Goal: Task Accomplishment & Management: Manage account settings

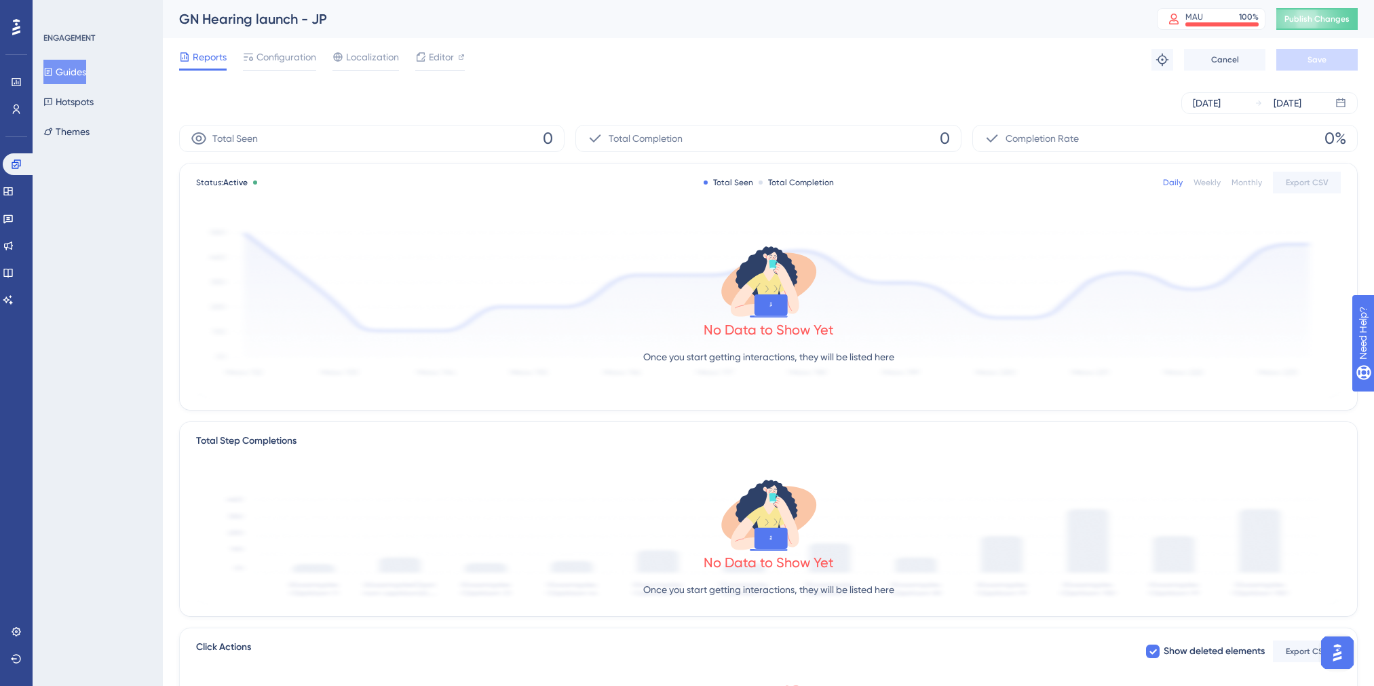
click at [79, 79] on button "Guides" at bounding box center [64, 72] width 43 height 24
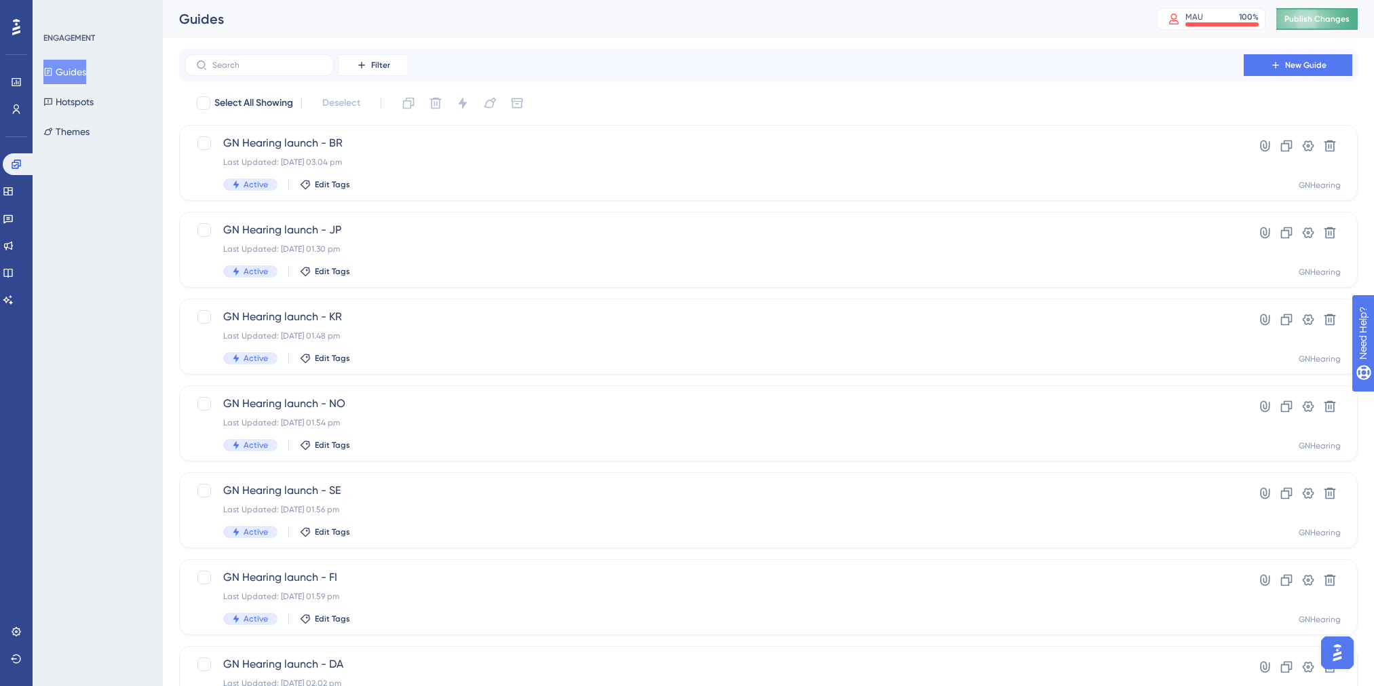
click at [1327, 18] on span "Publish Changes" at bounding box center [1317, 19] width 65 height 11
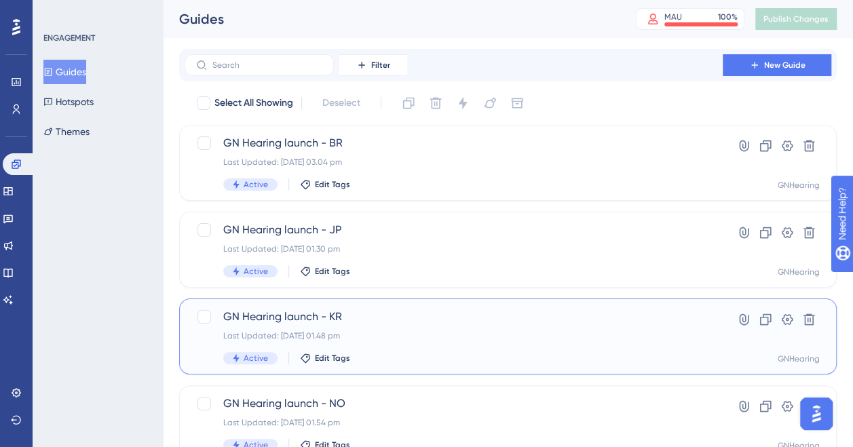
click at [417, 334] on div "Last Updated: [DATE] 01.48 pm" at bounding box center [453, 336] width 461 height 11
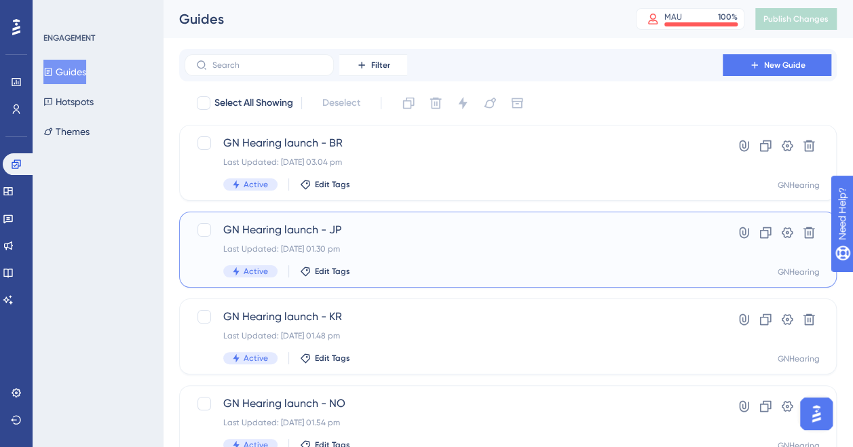
click at [370, 235] on span "GN Hearing launch - JP" at bounding box center [453, 230] width 461 height 16
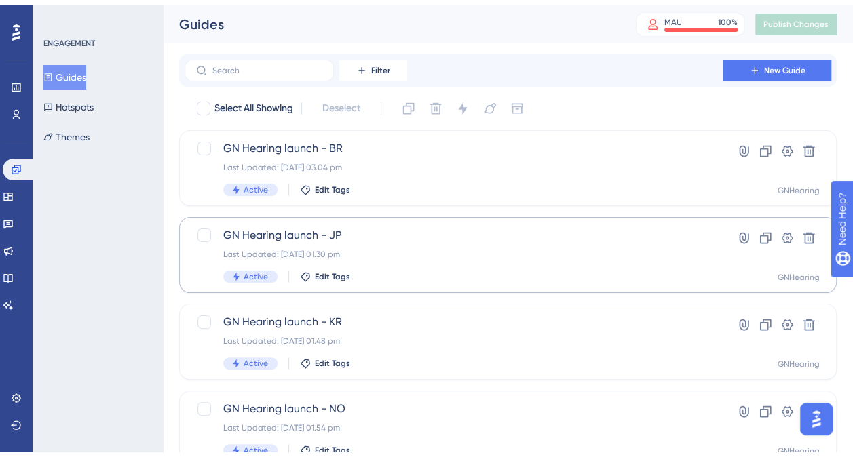
scroll to position [93, 0]
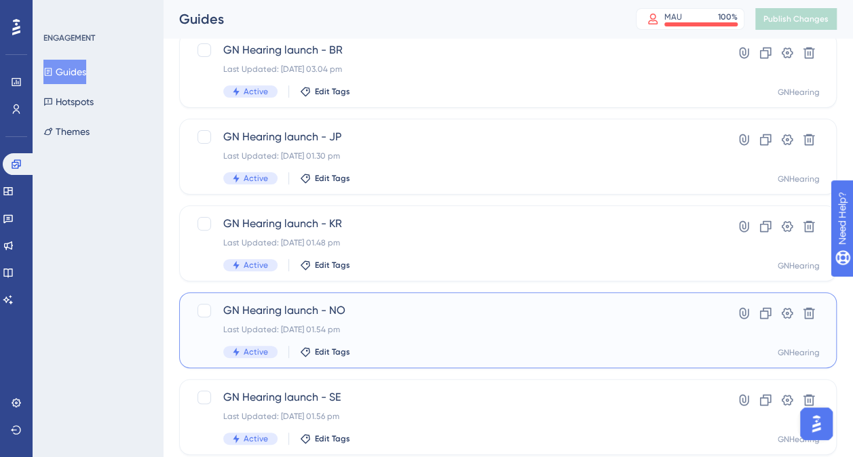
click at [404, 318] on span "GN Hearing launch - NO" at bounding box center [453, 311] width 461 height 16
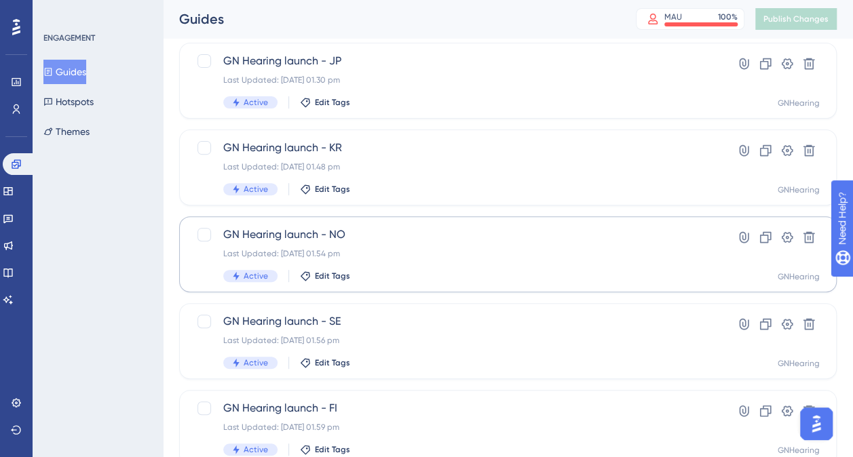
scroll to position [248, 0]
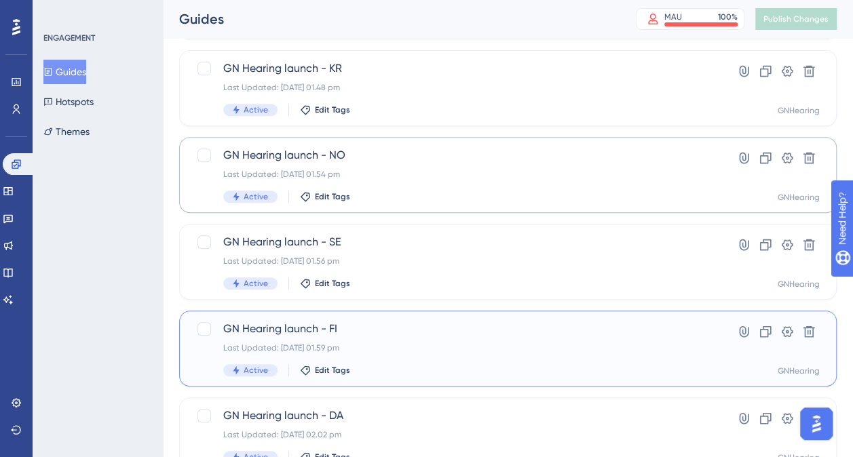
click at [413, 324] on span "GN Hearing launch - FI" at bounding box center [453, 329] width 461 height 16
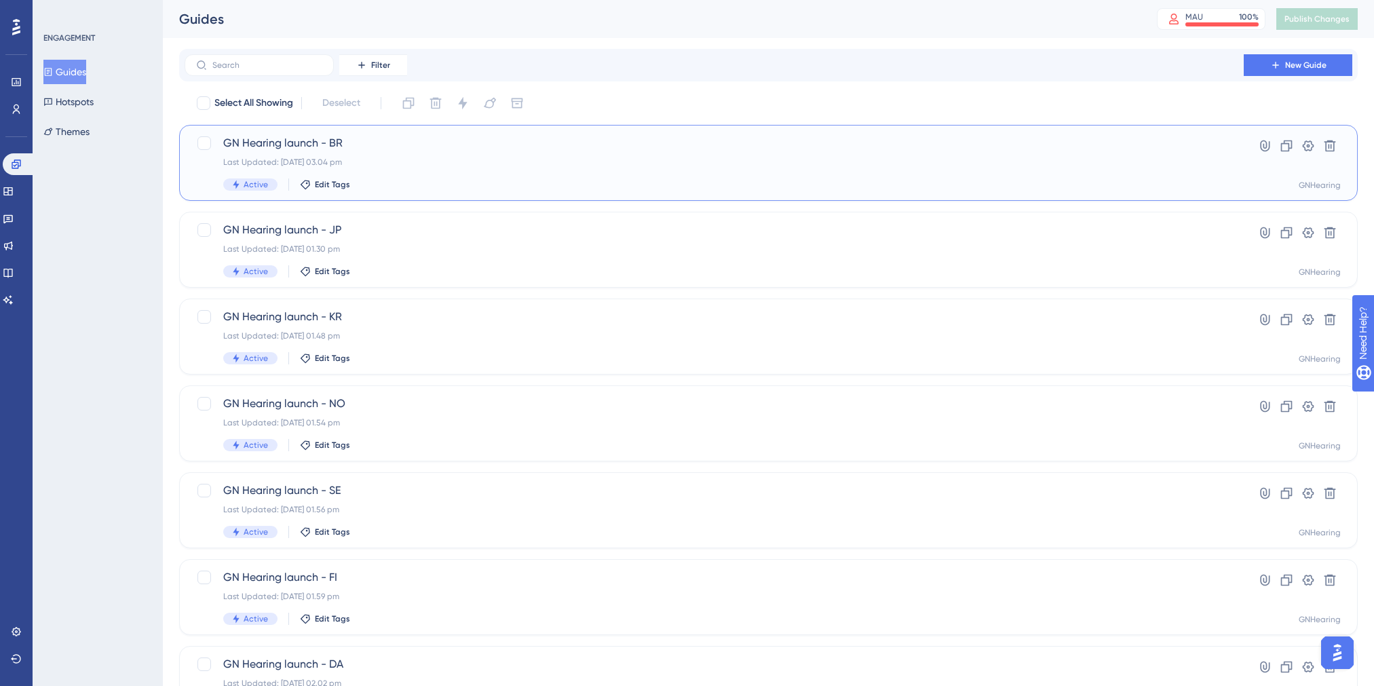
click at [494, 156] on div "GN Hearing launch - BR Last Updated: [DATE] 03.04 pm Active Edit Tags" at bounding box center [714, 163] width 982 height 56
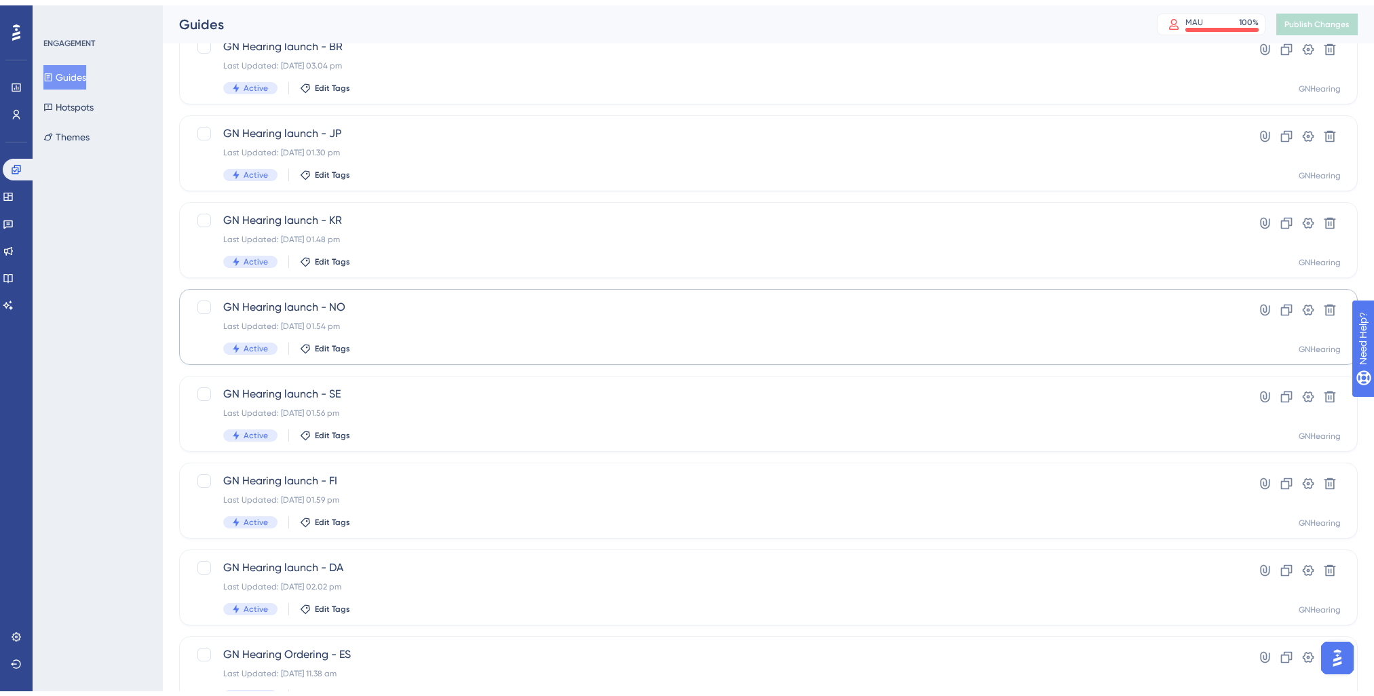
scroll to position [204, 0]
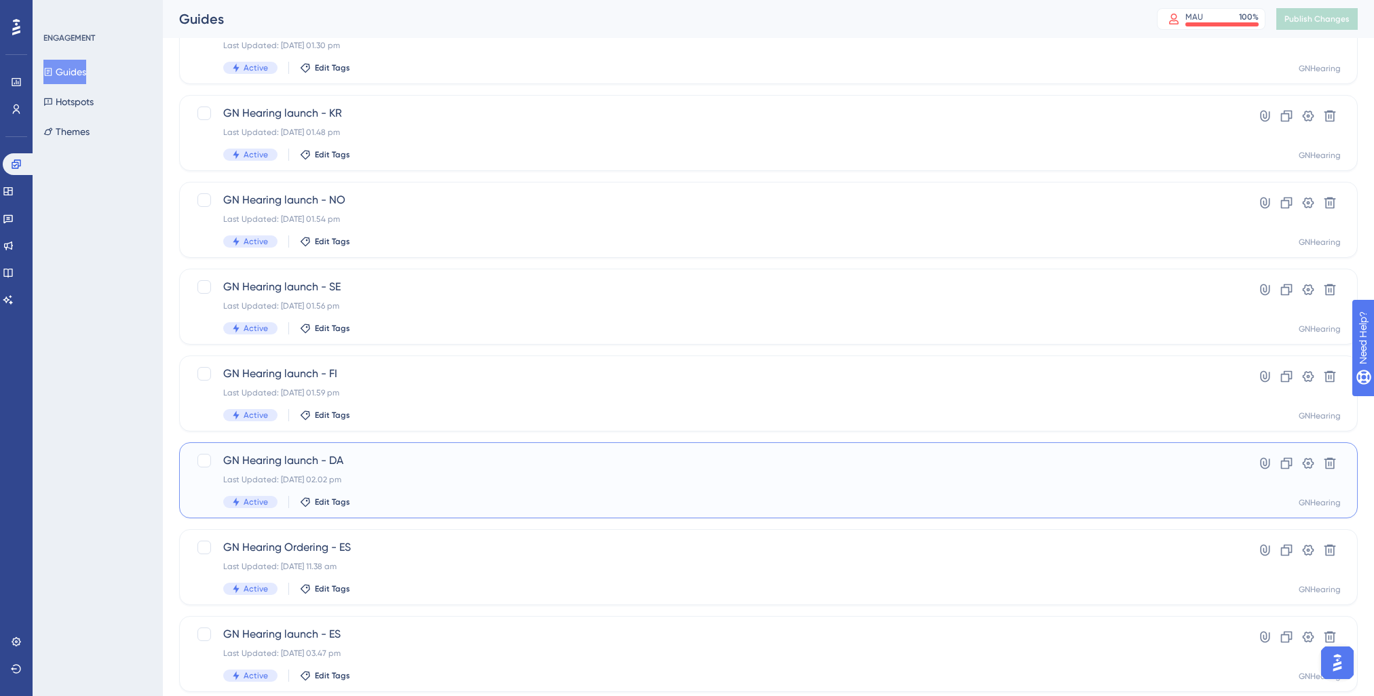
click at [380, 457] on span "GN Hearing launch - DA" at bounding box center [714, 461] width 982 height 16
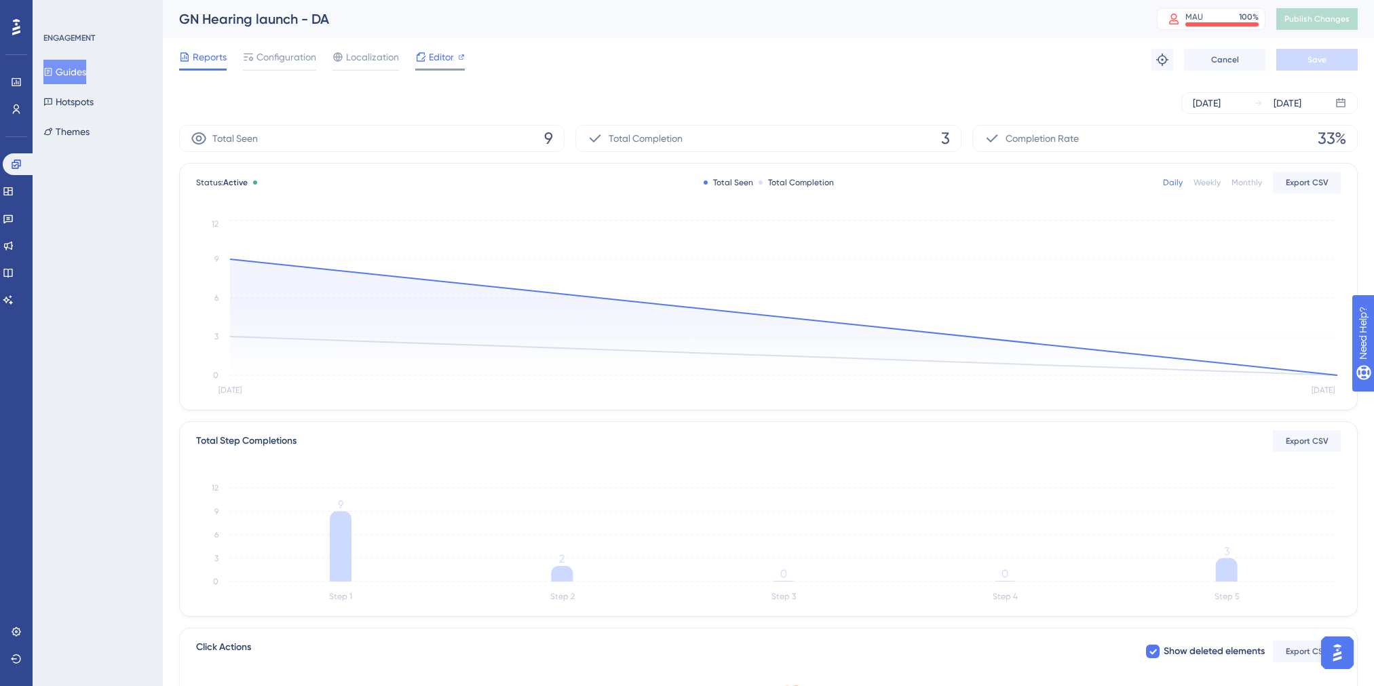
click at [422, 55] on icon at bounding box center [420, 57] width 11 height 11
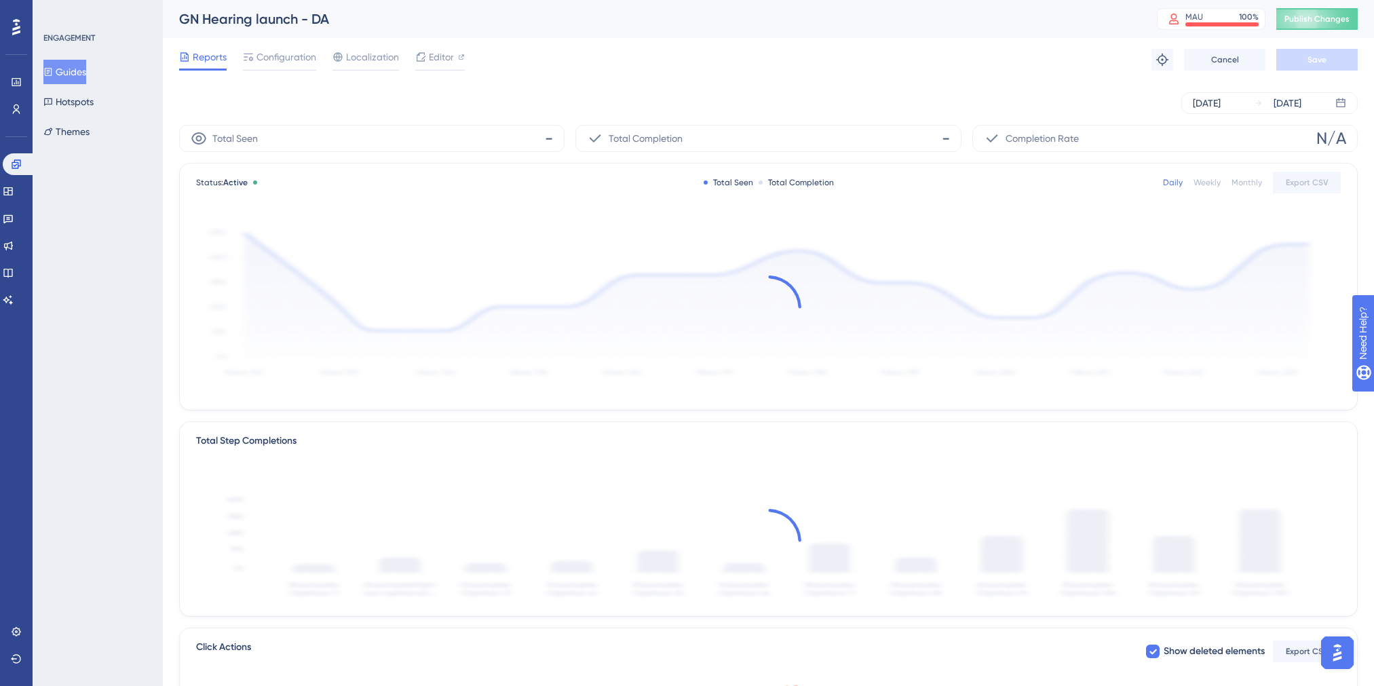
click at [85, 71] on button "Guides" at bounding box center [64, 72] width 43 height 24
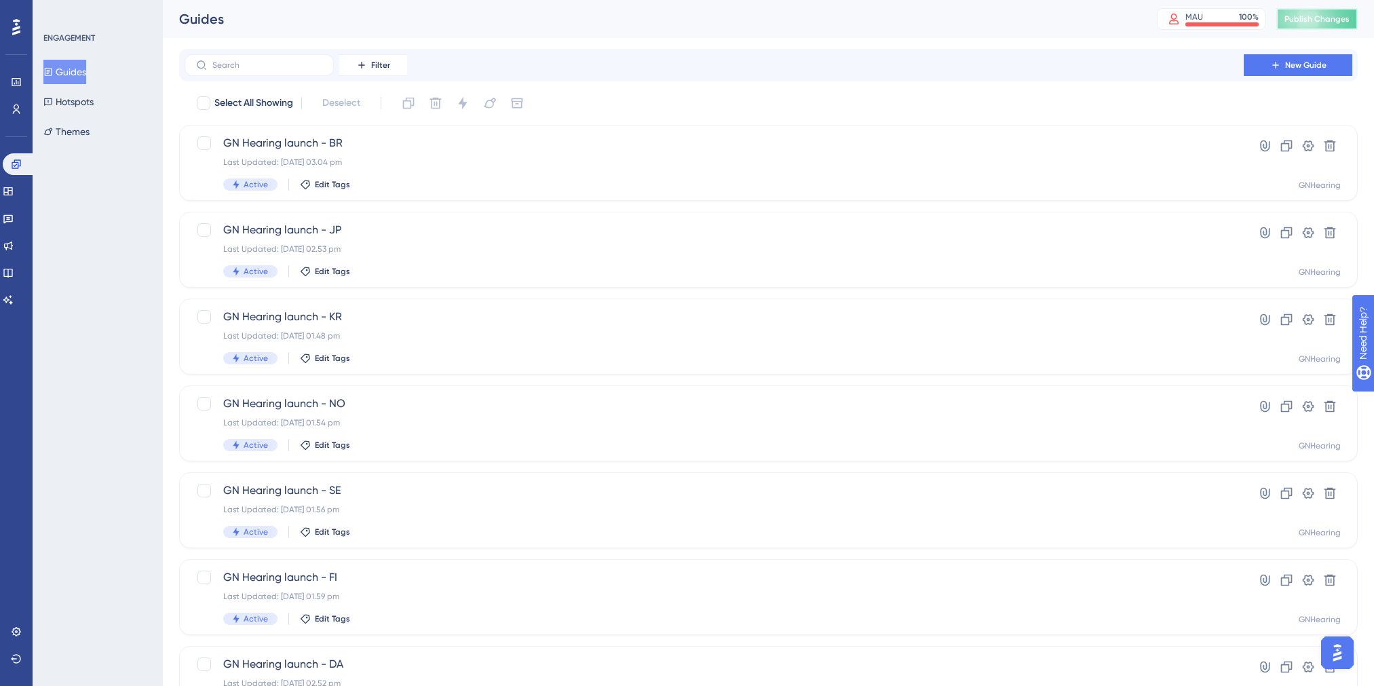
click at [1315, 18] on span "Publish Changes" at bounding box center [1317, 19] width 65 height 11
click at [471, 335] on div "Last Updated: [DATE] 01.48 pm" at bounding box center [714, 336] width 982 height 11
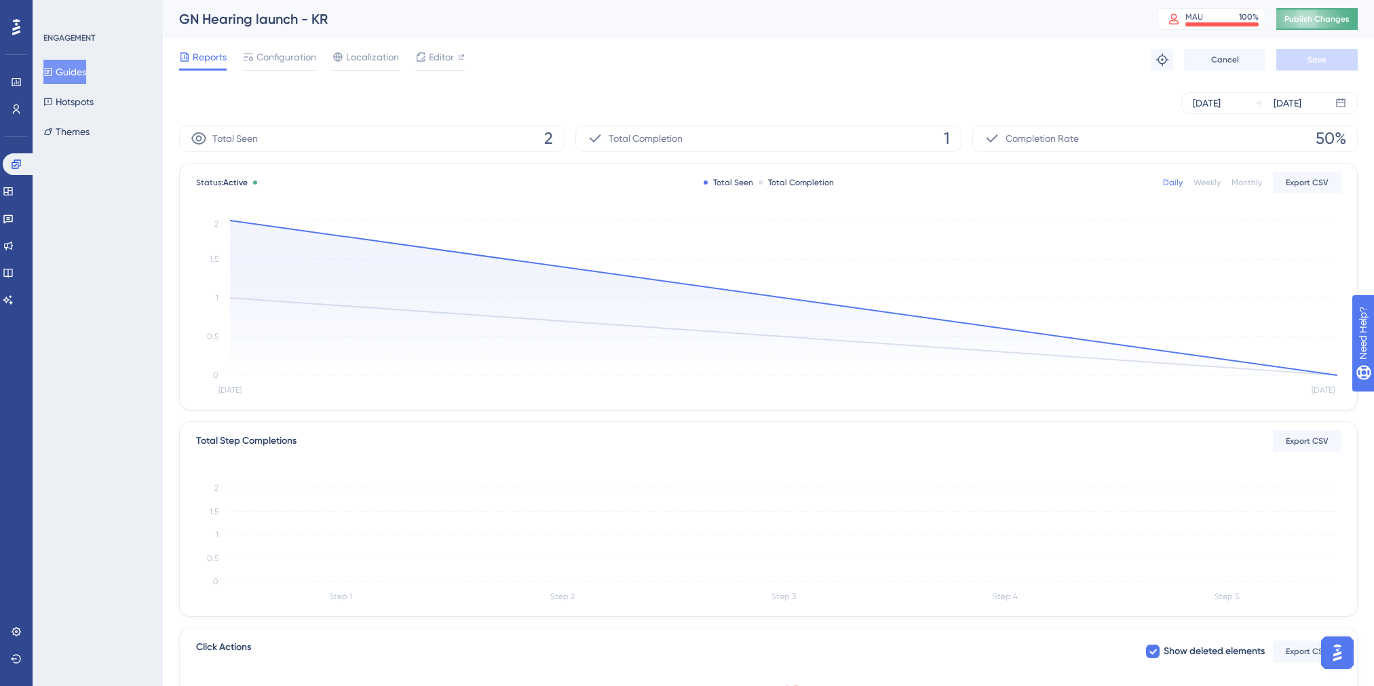
click at [1336, 18] on span "Publish Changes" at bounding box center [1317, 19] width 65 height 11
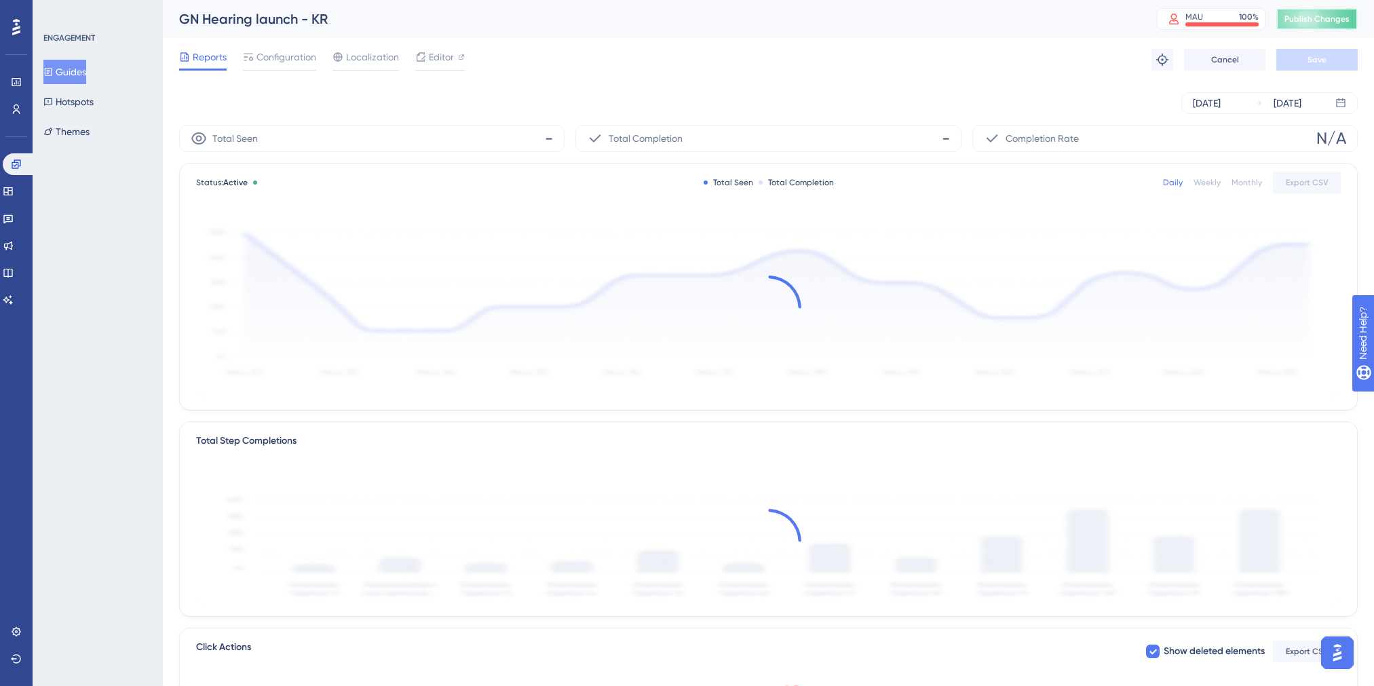
click at [1316, 18] on span "Publish Changes" at bounding box center [1317, 19] width 65 height 11
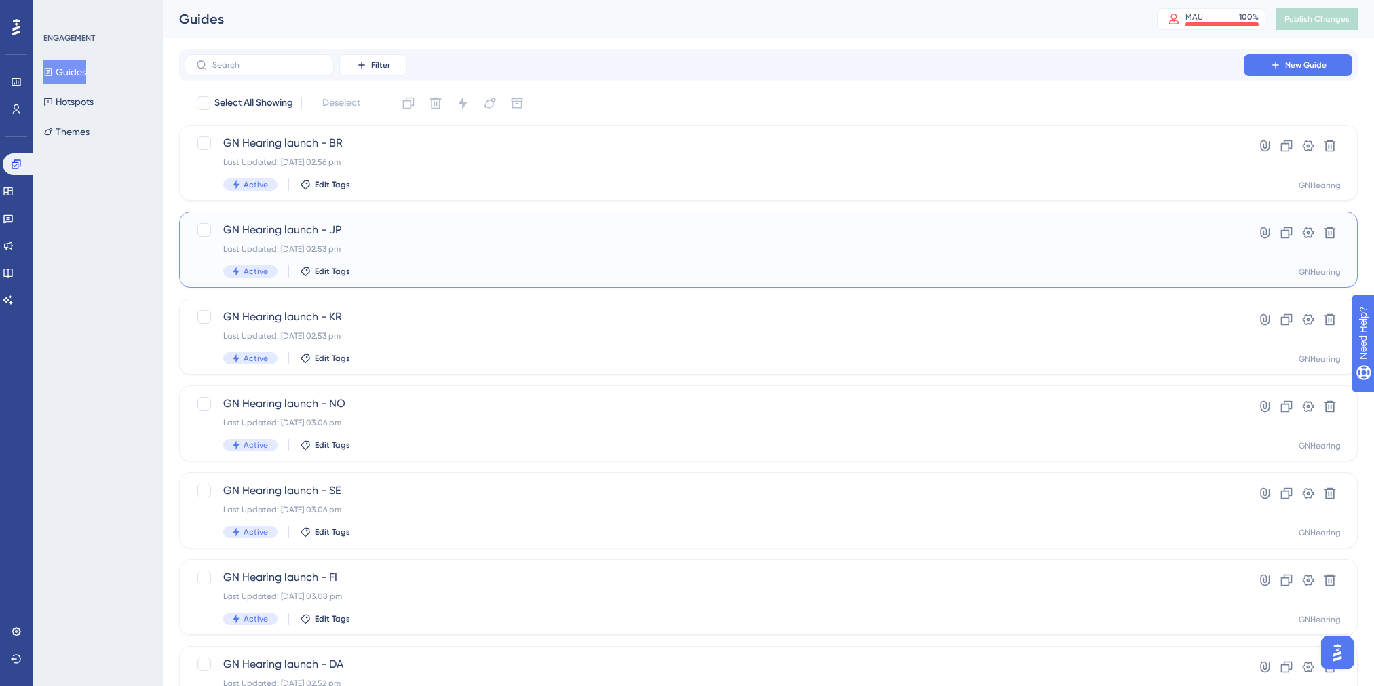
click at [538, 243] on div "GN Hearing launch - JP Last Updated: 30 Sept 2025 02.53 pm Active Edit Tags" at bounding box center [714, 250] width 982 height 56
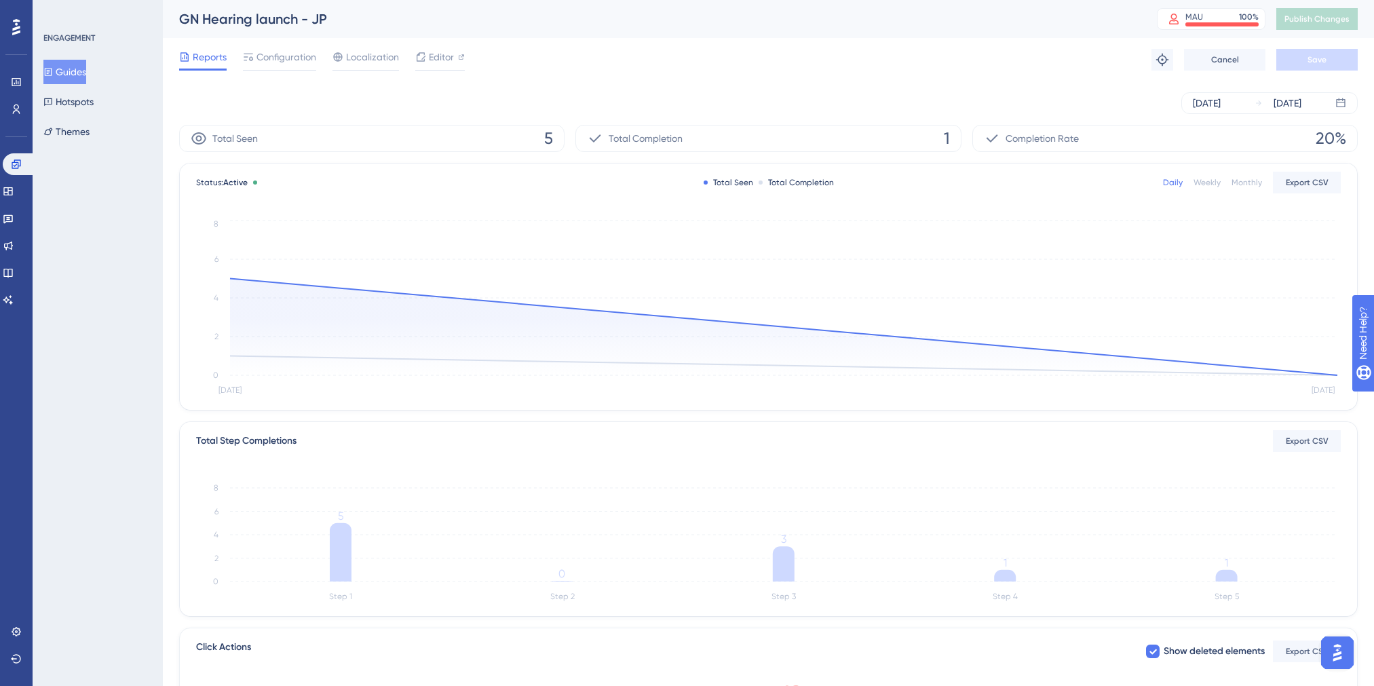
click at [256, 84] on div "Sep 29 2025 Sep 30 2025" at bounding box center [768, 102] width 1179 height 43
